Goal: Transaction & Acquisition: Purchase product/service

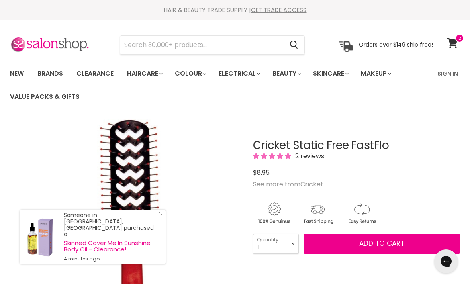
click at [161, 46] on input "Search" at bounding box center [201, 45] width 163 height 18
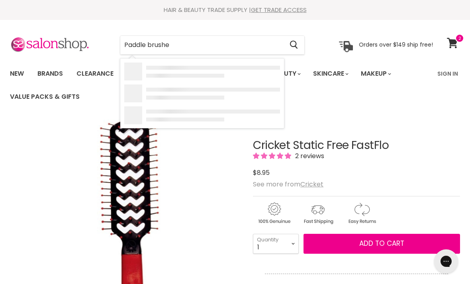
type input "Paddle brushes"
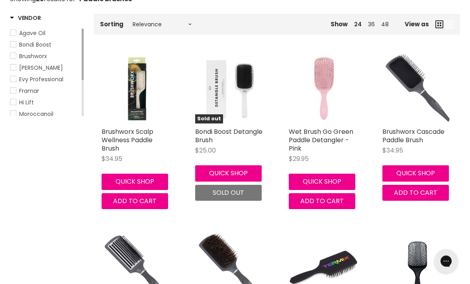
scroll to position [150, 0]
click at [312, 136] on link "Wet Brush Go Green Paddle Detangler - Pink" at bounding box center [321, 140] width 64 height 26
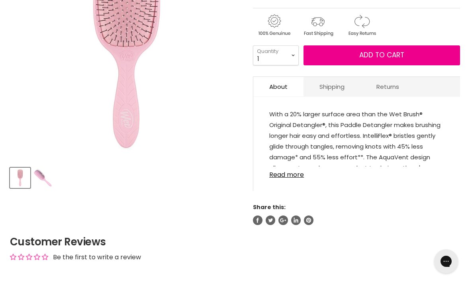
click at [41, 176] on img "Product thumbnails" at bounding box center [42, 177] width 19 height 19
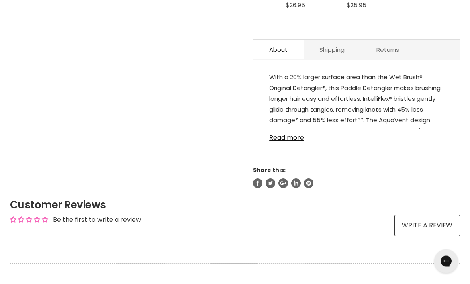
scroll to position [428, 0]
click at [288, 140] on link "Read more" at bounding box center [356, 135] width 175 height 12
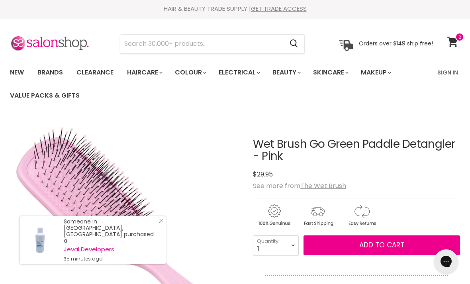
scroll to position [0, 0]
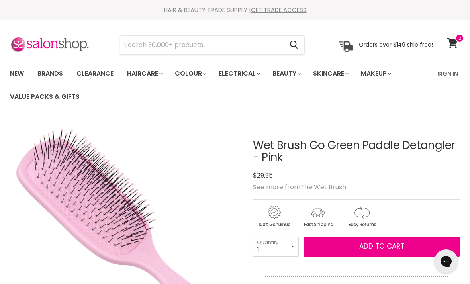
click at [139, 41] on input "Search" at bounding box center [201, 45] width 163 height 18
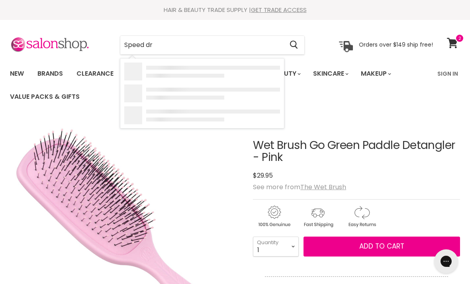
type input "Speed dry"
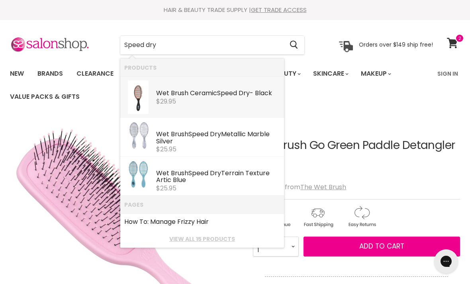
click at [205, 95] on div "Wet Brush Ceramic Speed Dry - Black" at bounding box center [218, 94] width 124 height 8
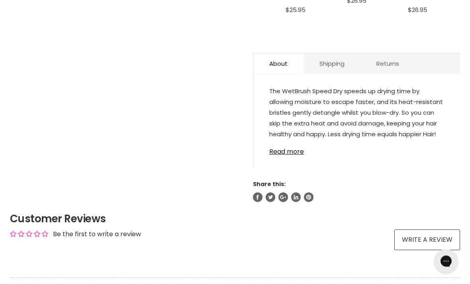
scroll to position [398, 0]
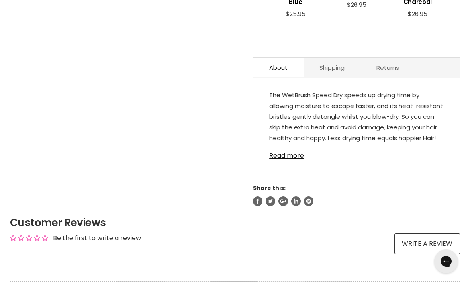
click at [282, 159] on link "Read more" at bounding box center [356, 153] width 175 height 12
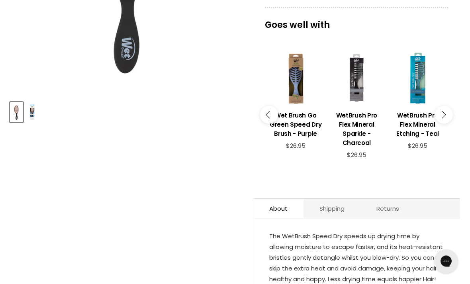
scroll to position [257, 0]
click at [444, 116] on icon "Main content" at bounding box center [441, 114] width 7 height 7
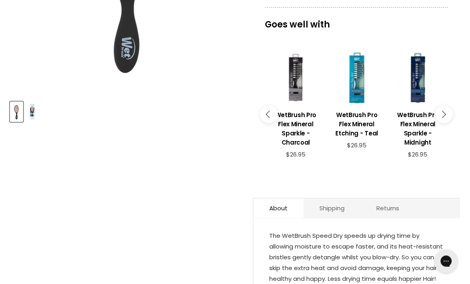
scroll to position [257, 0]
click at [418, 119] on h3 "WetBrush Pro Flex Mineral Sparkle - Midnight" at bounding box center [417, 128] width 53 height 37
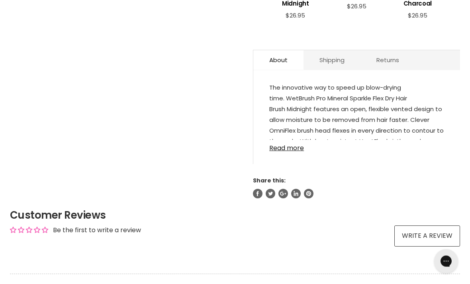
scroll to position [408, 0]
click at [283, 151] on link "Read more" at bounding box center [356, 146] width 175 height 12
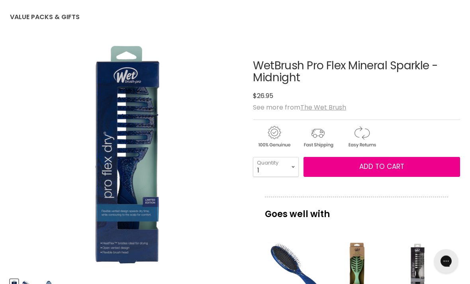
scroll to position [0, 0]
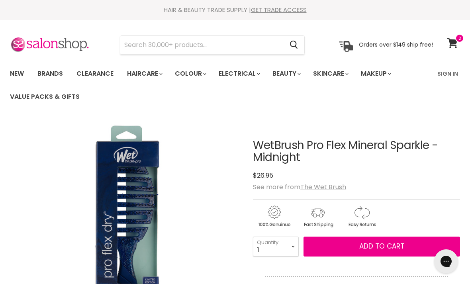
click at [162, 47] on input "Search" at bounding box center [201, 45] width 163 height 18
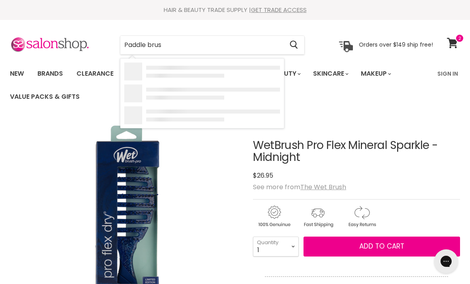
type input "Paddle brush"
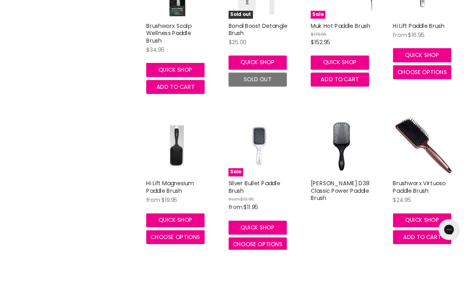
scroll to position [487, 0]
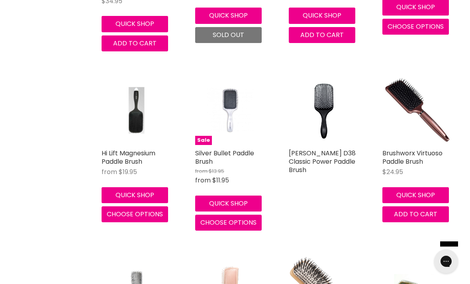
click at [400, 159] on link "Brushworx Virtuoso Paddle Brush" at bounding box center [412, 157] width 60 height 18
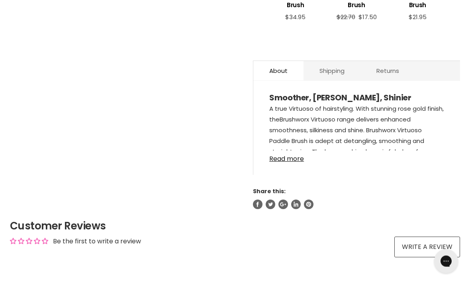
scroll to position [399, 0]
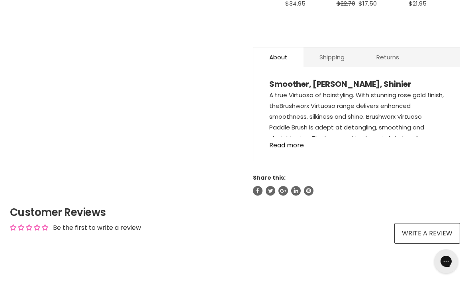
click at [285, 149] on link "Read more" at bounding box center [356, 143] width 175 height 12
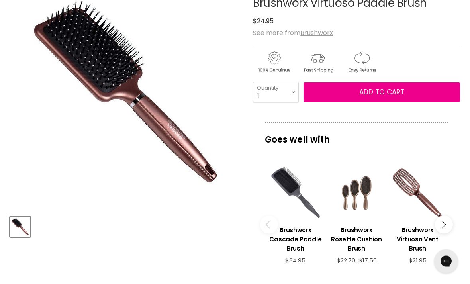
scroll to position [142, 0]
click at [293, 233] on h3 "Brushworx Cascade Paddle Brush" at bounding box center [295, 238] width 53 height 27
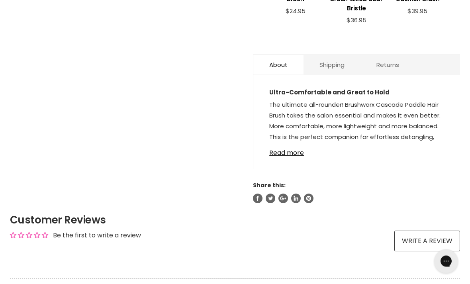
scroll to position [392, 0]
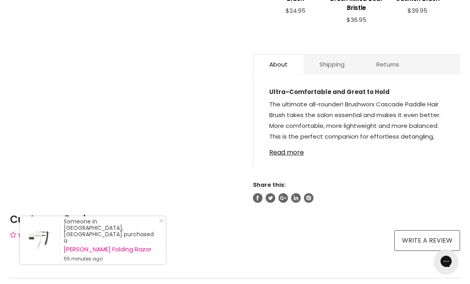
click at [286, 156] on link "Read more" at bounding box center [356, 150] width 175 height 12
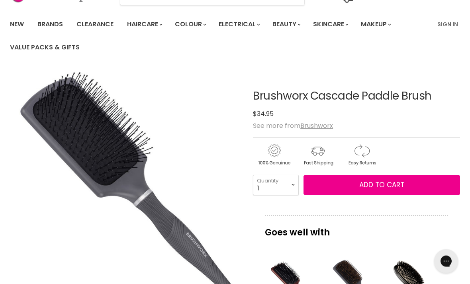
scroll to position [47, 0]
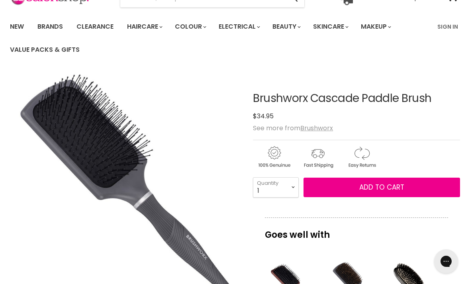
click at [317, 125] on u "Brushworx" at bounding box center [316, 127] width 33 height 9
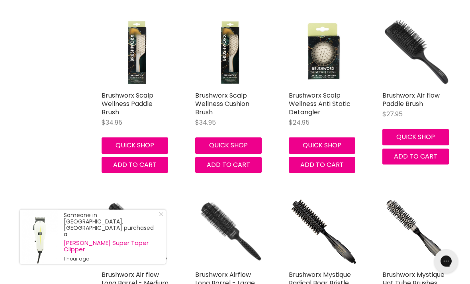
scroll to position [843, 0]
click at [414, 97] on link "Brushworx Air flow Paddle Brush" at bounding box center [410, 100] width 57 height 18
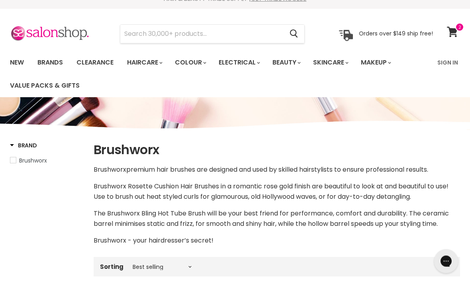
scroll to position [0, 0]
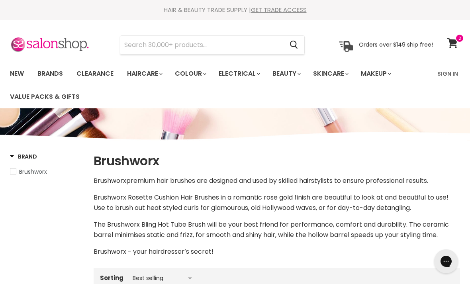
click at [55, 73] on link "Brands" at bounding box center [49, 73] width 37 height 17
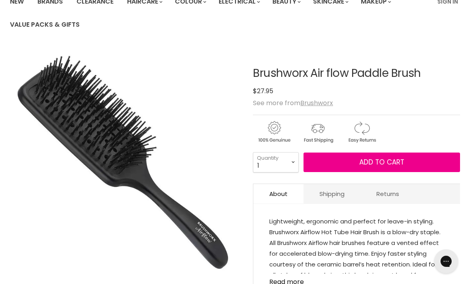
click at [5, 283] on section "Click or scroll to zoom Tap or pinch to zoom" at bounding box center [235, 207] width 470 height 321
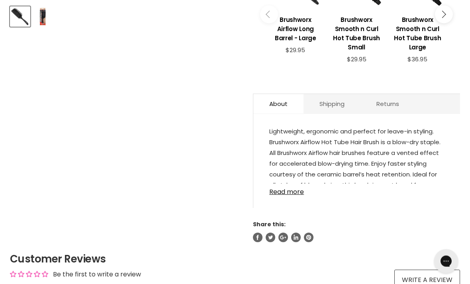
scroll to position [352, 0]
click at [287, 193] on link "Read more" at bounding box center [356, 189] width 175 height 12
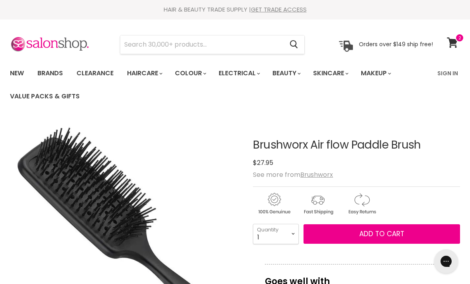
scroll to position [0, 0]
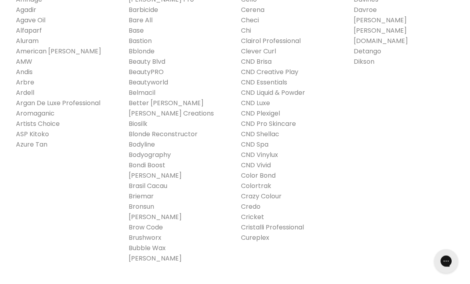
scroll to position [254, 0]
click at [254, 218] on link "Cricket" at bounding box center [252, 216] width 23 height 9
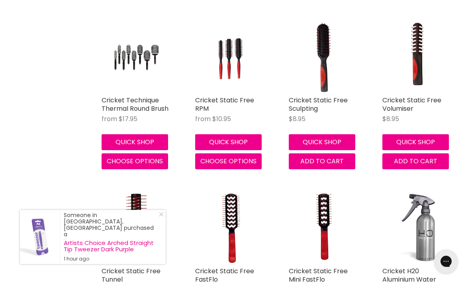
scroll to position [1581, 0]
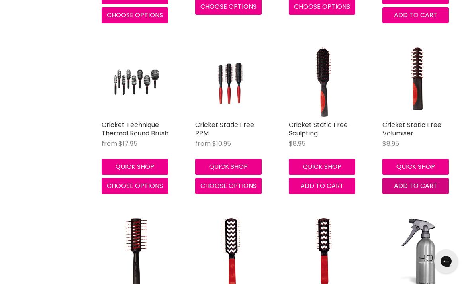
click at [413, 186] on button "Add to cart" at bounding box center [415, 186] width 66 height 16
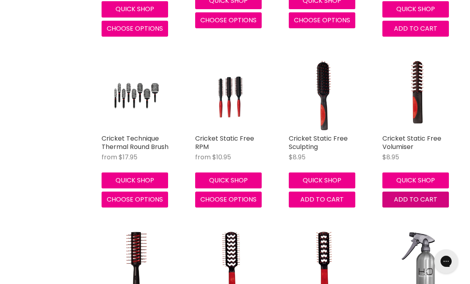
scroll to position [1566, 0]
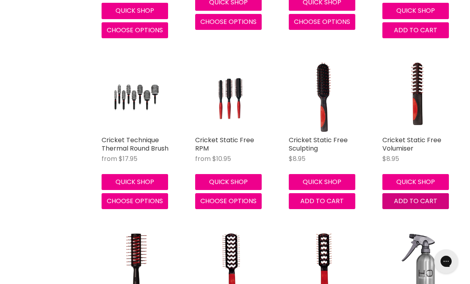
click at [412, 197] on span "Add to cart" at bounding box center [415, 200] width 43 height 9
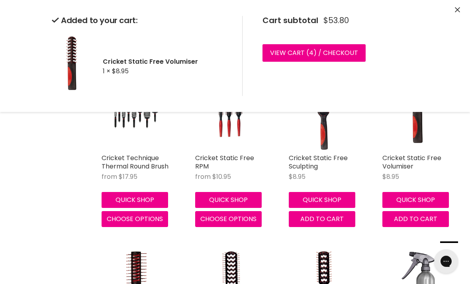
scroll to position [1548, 0]
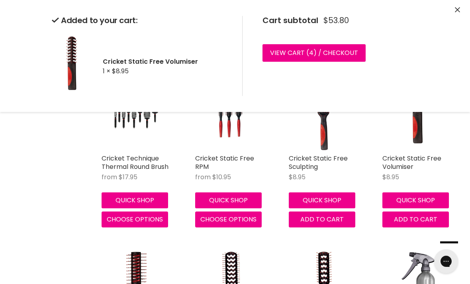
click at [306, 56] on link "View cart ( 4 ) / Checkout" at bounding box center [313, 53] width 103 height 18
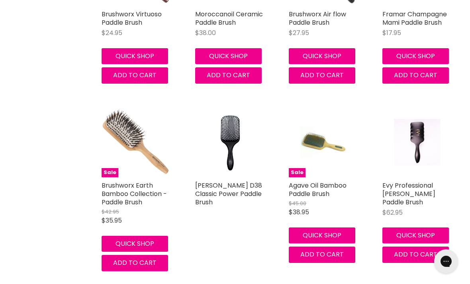
scroll to position [818, 0]
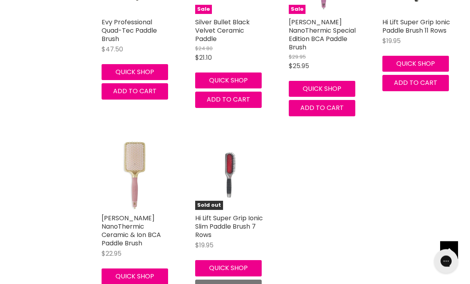
scroll to position [1155, 0]
click at [122, 222] on link "[PERSON_NAME] NanoThermic Ceramic & Ion BCA Paddle Brush" at bounding box center [130, 230] width 59 height 34
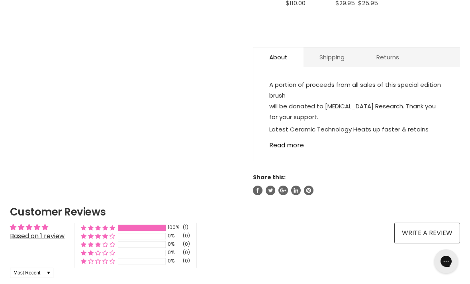
scroll to position [439, 0]
click at [281, 157] on div "A portion of proceeds from all sales of this special edition brush will be dona…" at bounding box center [356, 118] width 207 height 86
click at [286, 148] on link "Read more" at bounding box center [356, 143] width 175 height 12
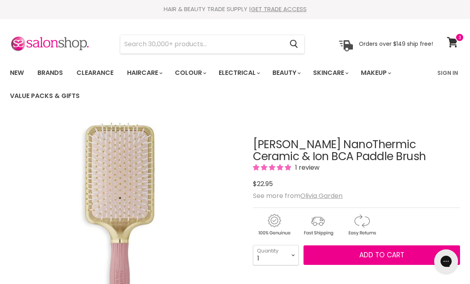
scroll to position [2, 0]
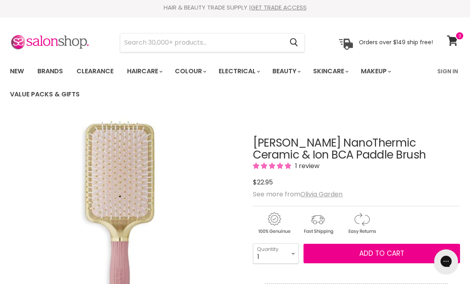
click at [315, 195] on u "Olivia Garden" at bounding box center [321, 193] width 42 height 9
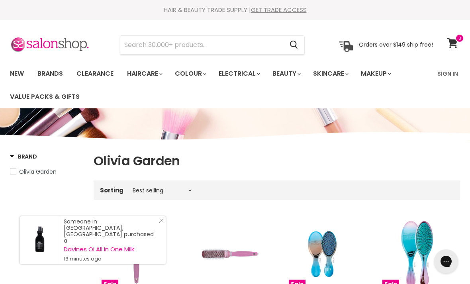
click at [169, 51] on input "Search" at bounding box center [201, 45] width 163 height 18
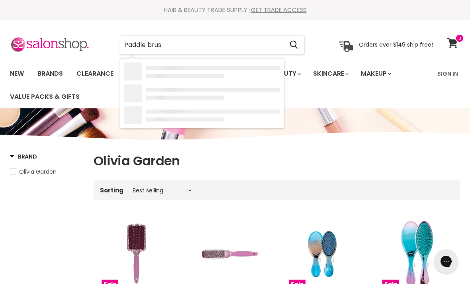
type input "Paddle brush"
